Goal: Register for event/course

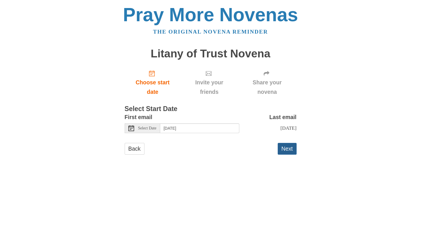
click at [282, 151] on button "Next" at bounding box center [287, 149] width 19 height 12
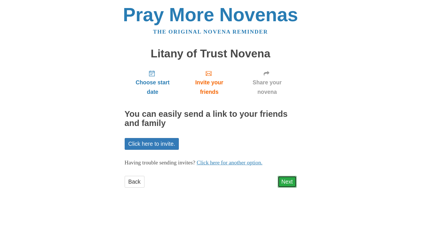
click at [290, 179] on link "Next" at bounding box center [287, 182] width 19 height 12
